Goal: Complete application form

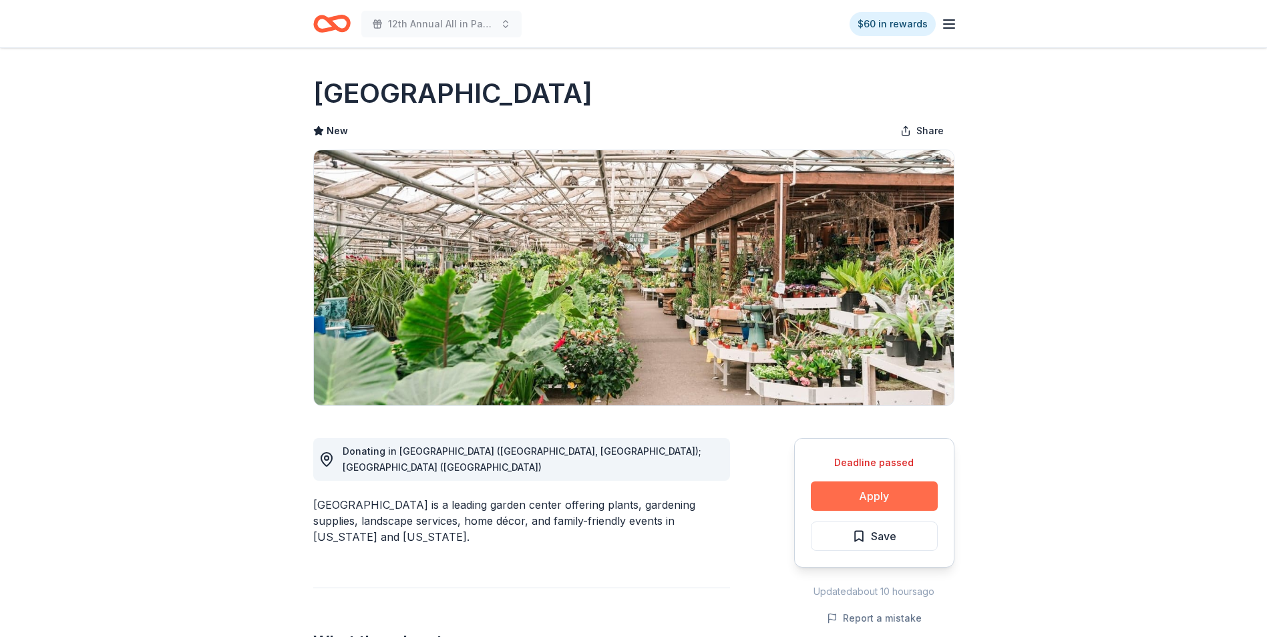
click at [875, 494] on button "Apply" at bounding box center [874, 495] width 127 height 29
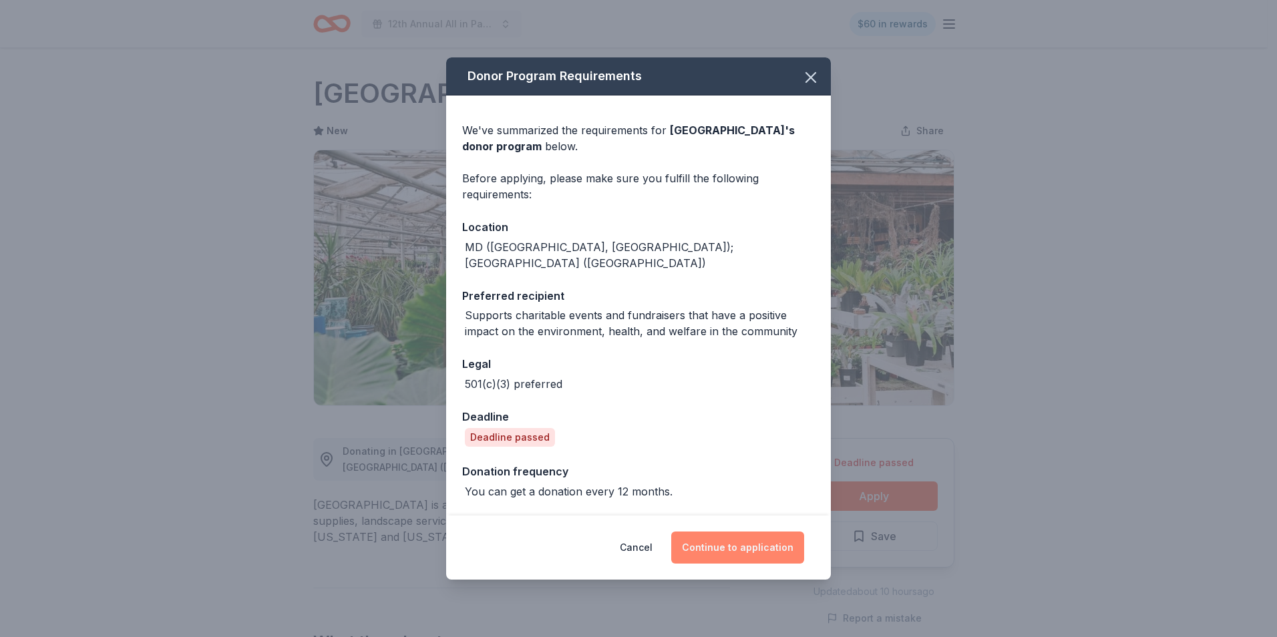
click at [727, 542] on button "Continue to application" at bounding box center [737, 548] width 133 height 32
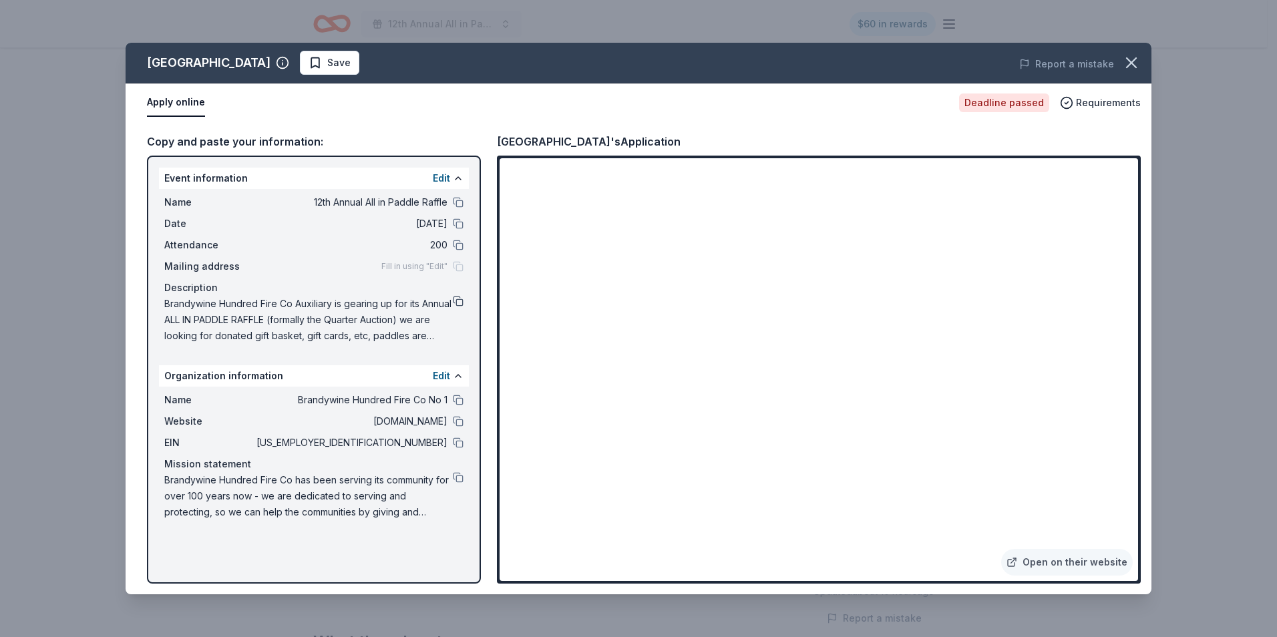
click at [460, 300] on button at bounding box center [458, 301] width 11 height 11
click at [331, 65] on span "Save" at bounding box center [338, 63] width 23 height 16
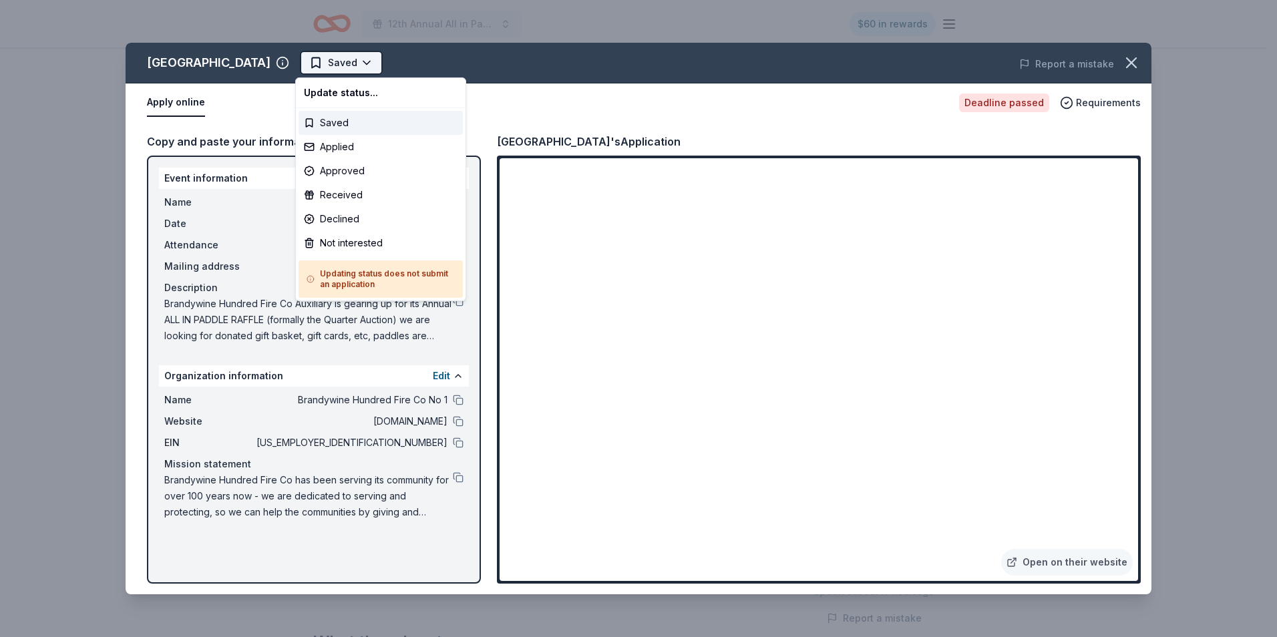
click at [351, 65] on html "12th Annual All in Paddle Raffle $60 in rewards Deadline passed Share Homestead…" at bounding box center [638, 318] width 1277 height 637
click at [333, 144] on div "Applied" at bounding box center [380, 147] width 164 height 24
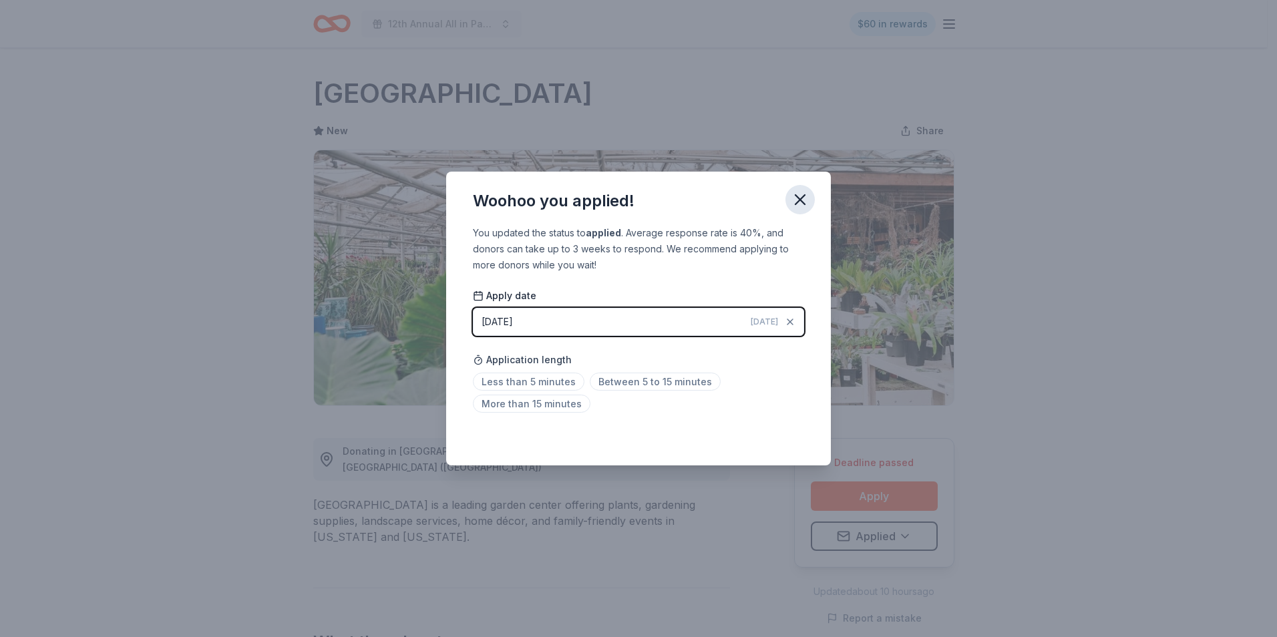
click at [794, 200] on icon "button" at bounding box center [800, 199] width 19 height 19
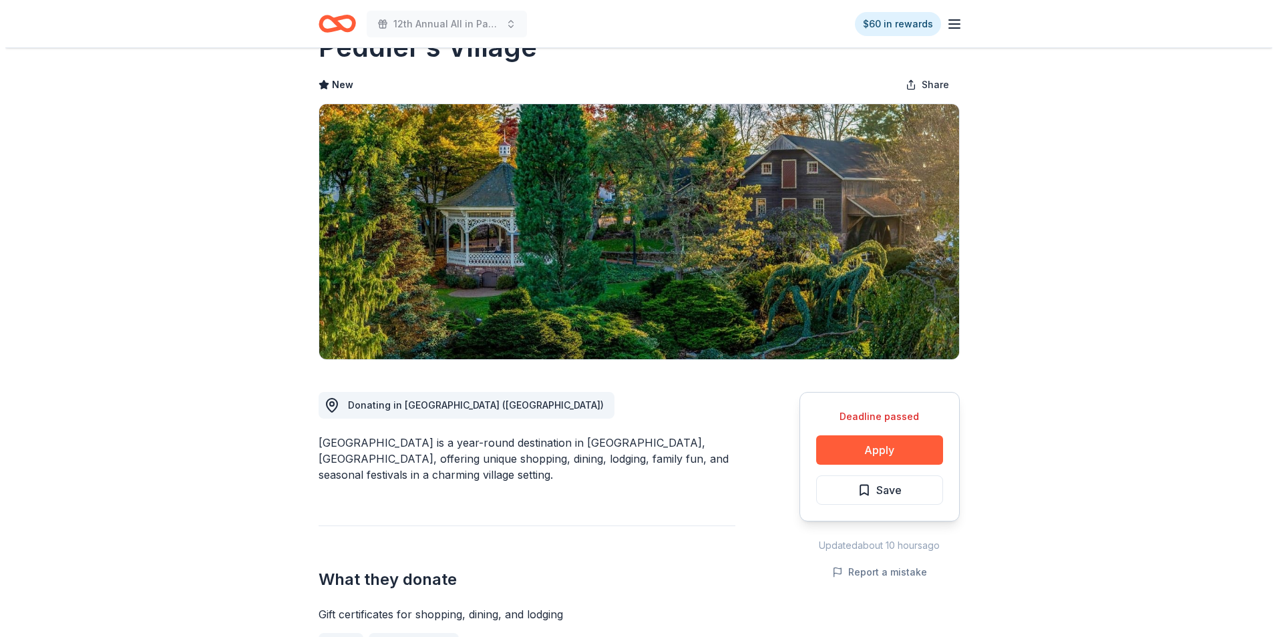
scroll to position [67, 0]
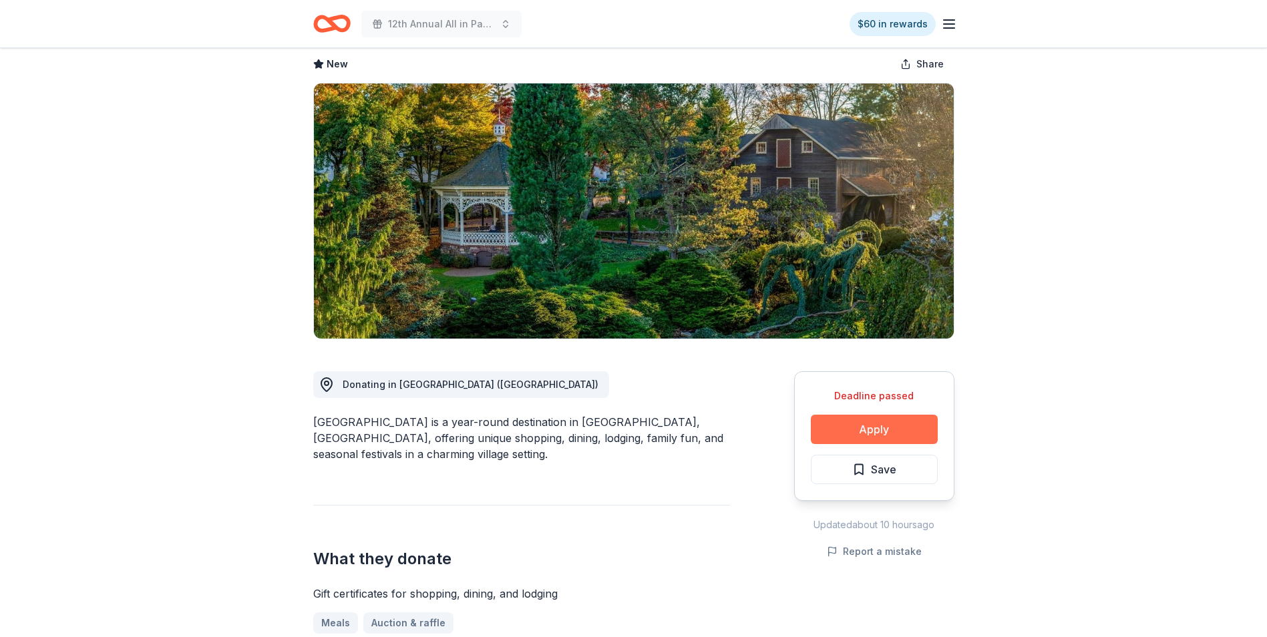
click at [871, 429] on button "Apply" at bounding box center [874, 429] width 127 height 29
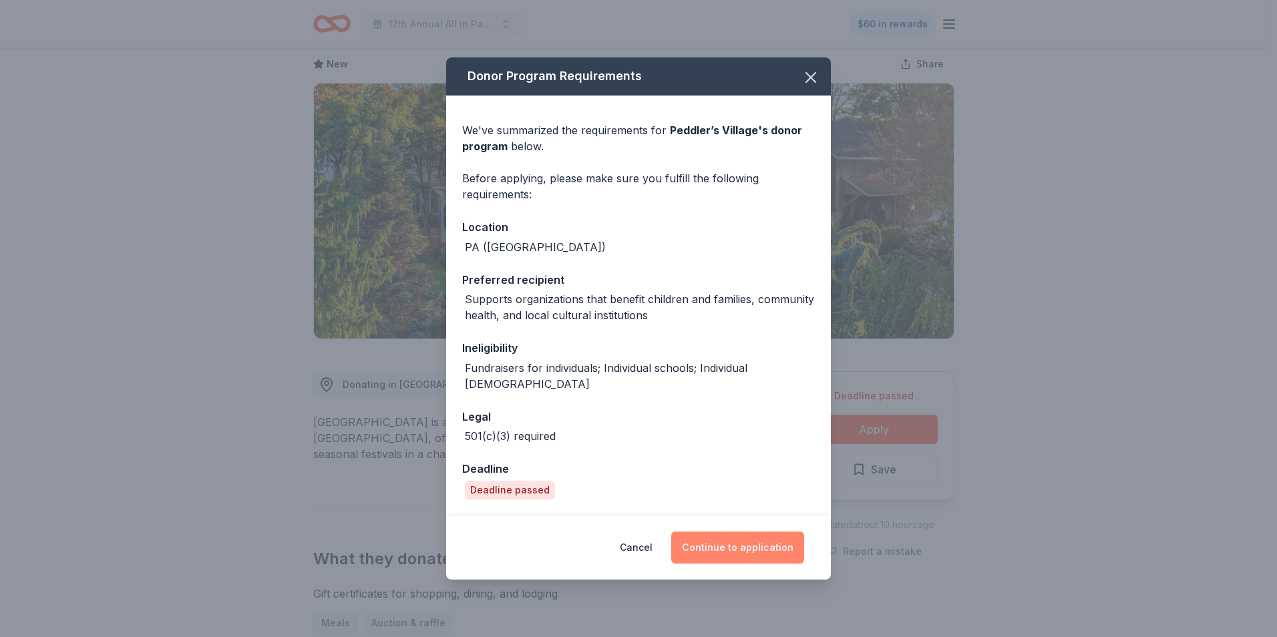
click at [736, 541] on button "Continue to application" at bounding box center [737, 548] width 133 height 32
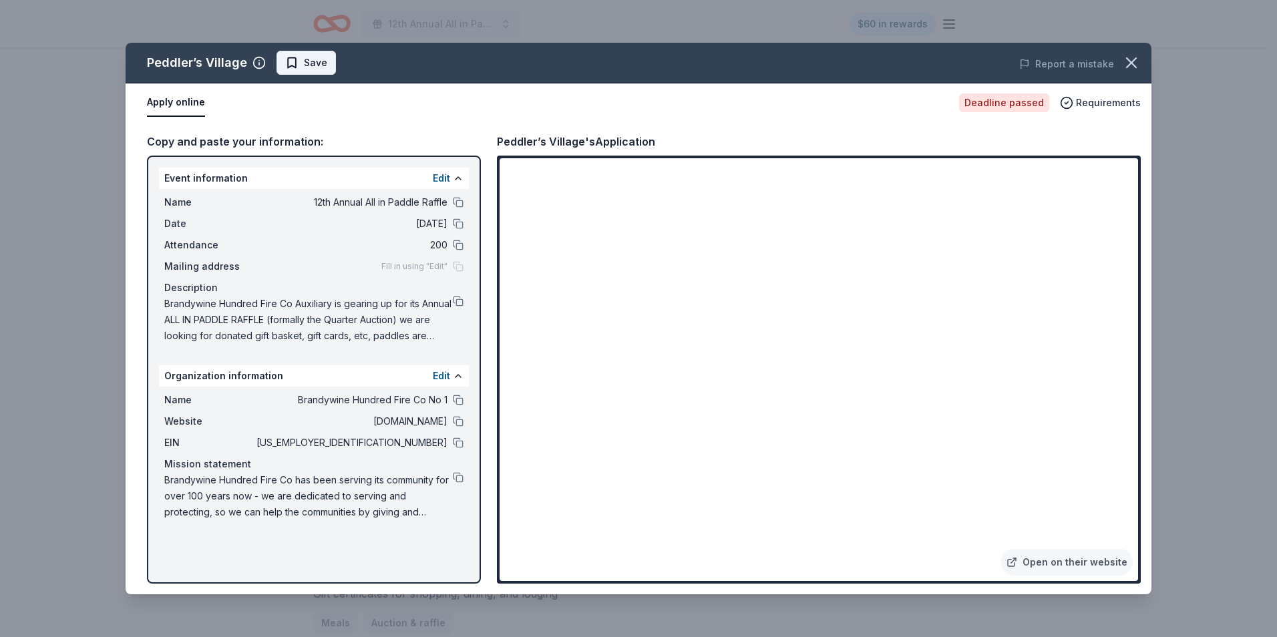
click at [309, 65] on span "Save" at bounding box center [315, 63] width 23 height 16
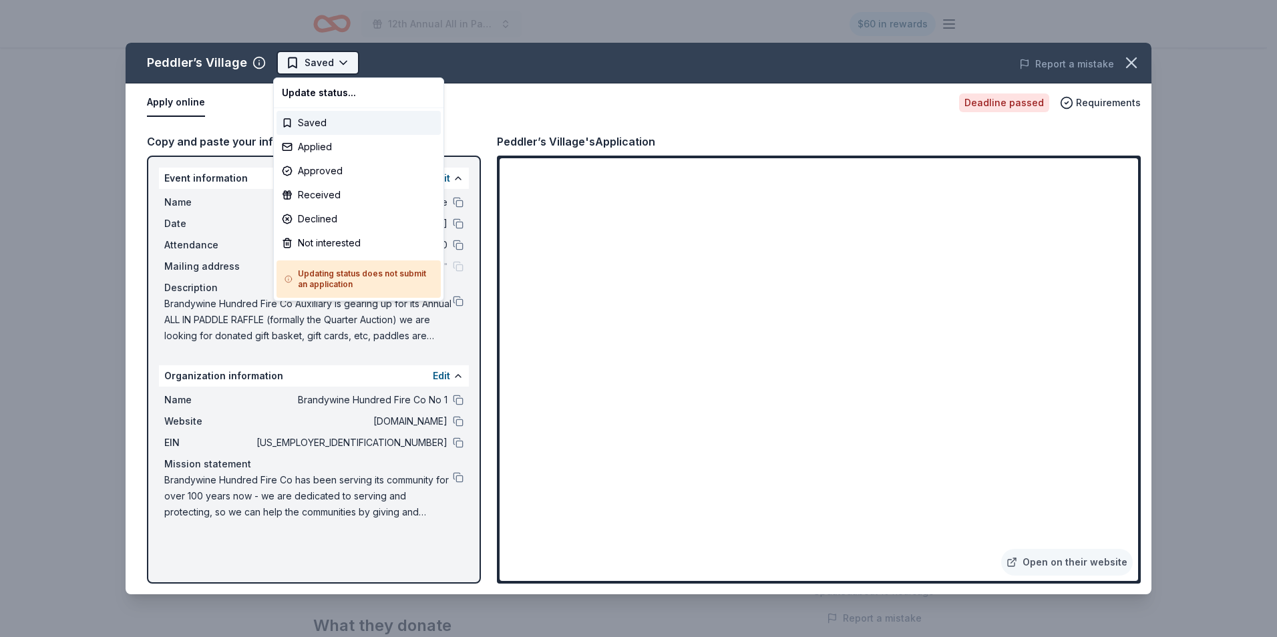
click at [335, 65] on html "12th Annual All in Paddle Raffle $60 in rewards Deadline passed Share Peddler’s…" at bounding box center [638, 318] width 1277 height 637
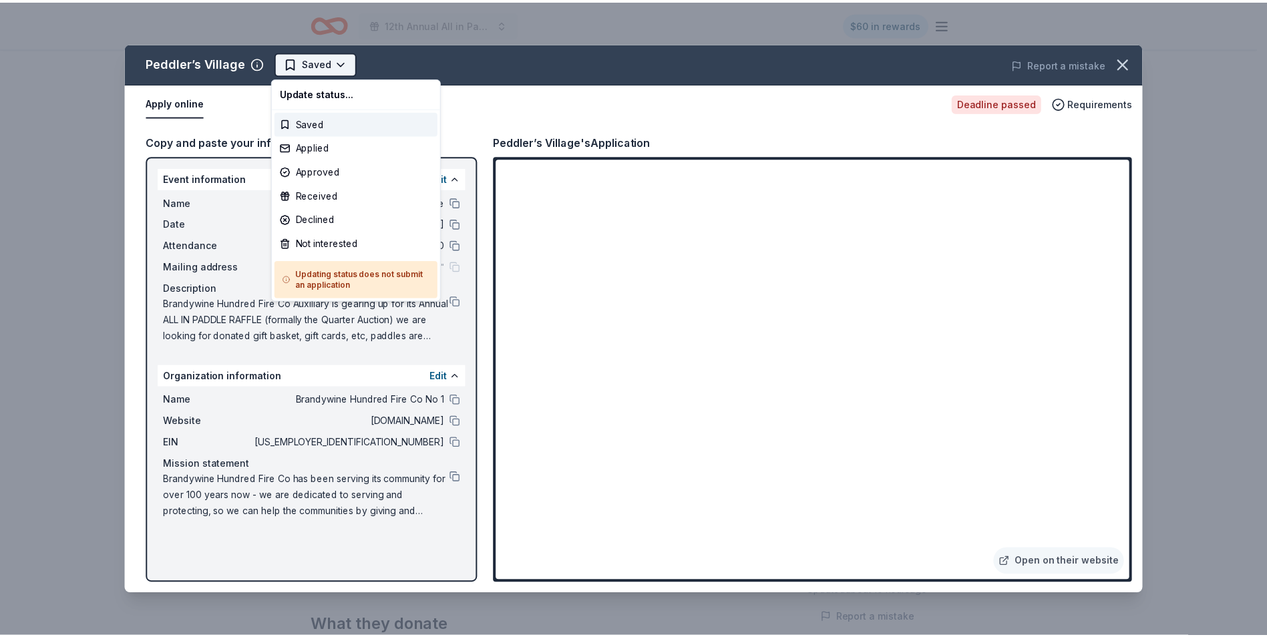
scroll to position [0, 0]
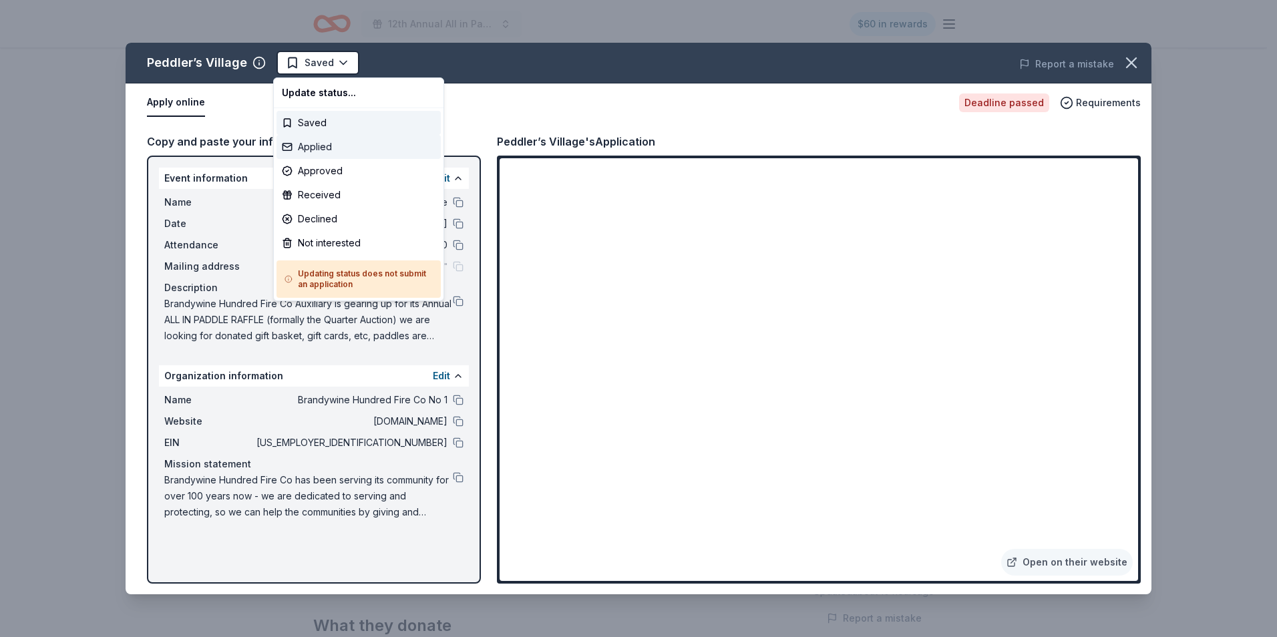
click at [306, 146] on div "Applied" at bounding box center [358, 147] width 164 height 24
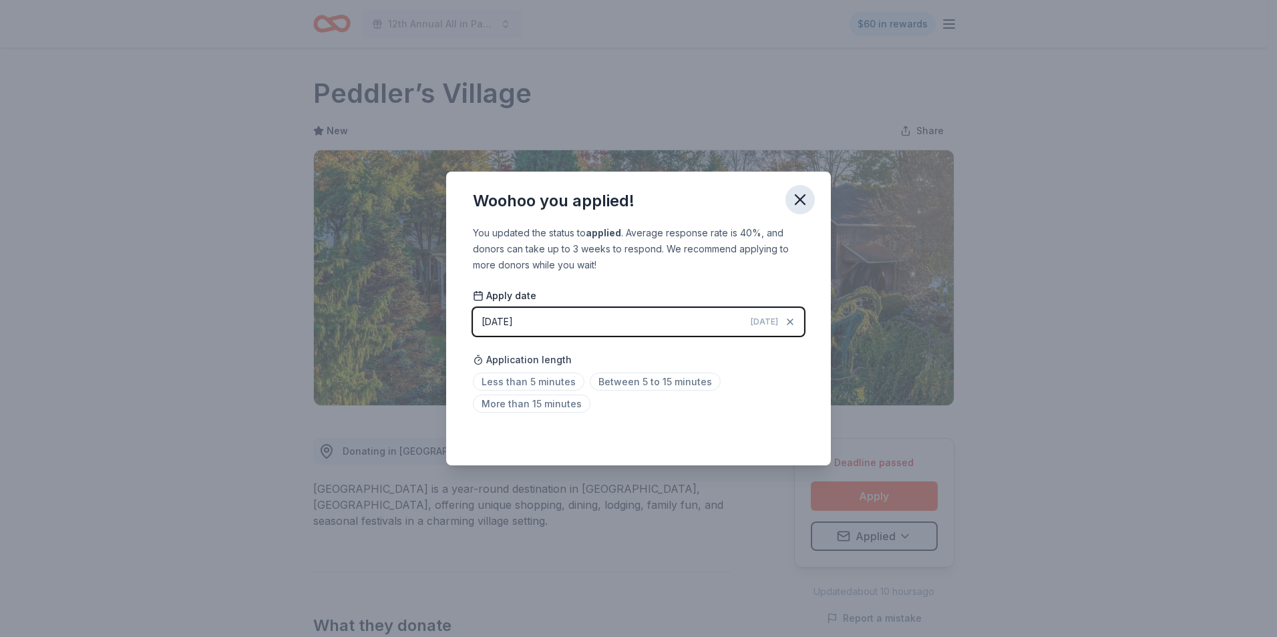
click at [797, 198] on icon "button" at bounding box center [800, 199] width 19 height 19
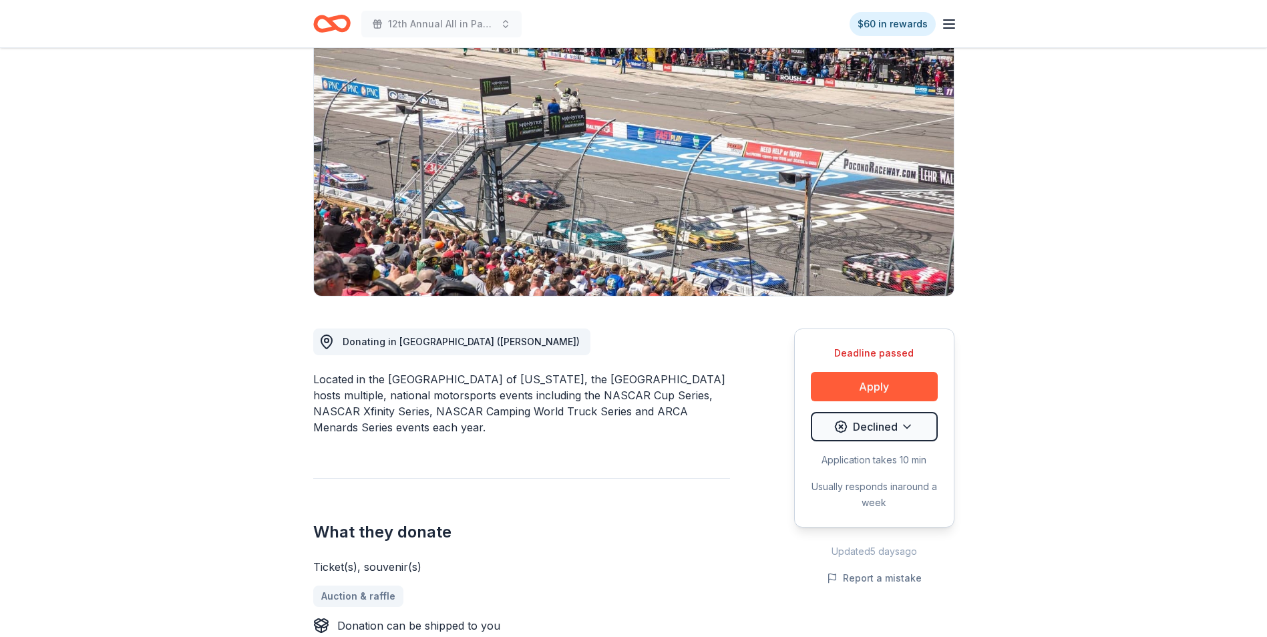
scroll to position [134, 0]
